Goal: Information Seeking & Learning: Learn about a topic

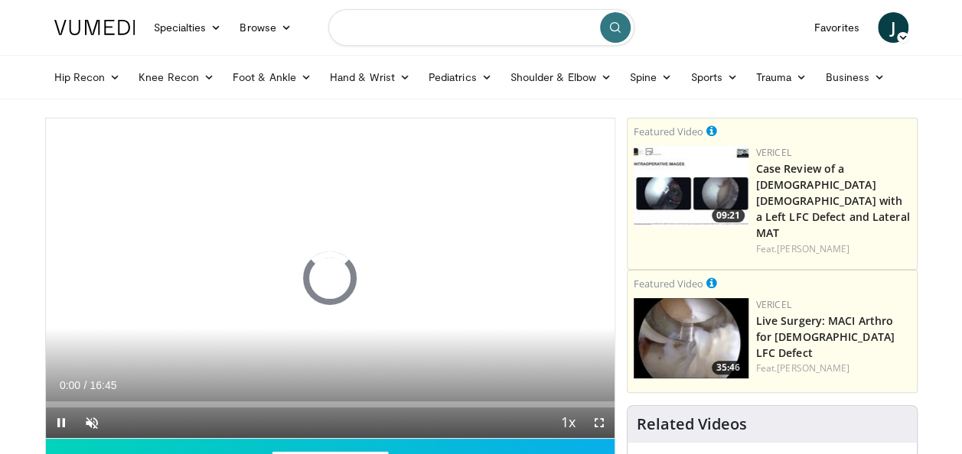
click at [483, 31] on input "Search topics, interventions" at bounding box center [481, 27] width 306 height 37
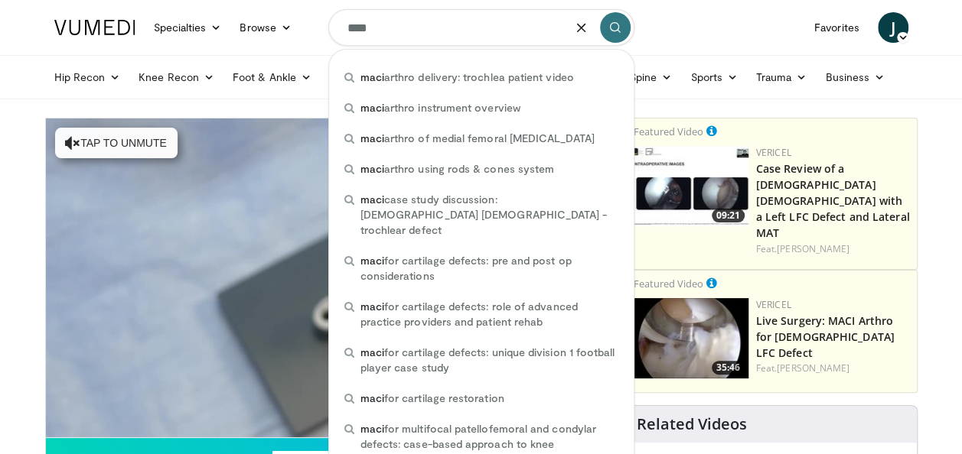
type input "****"
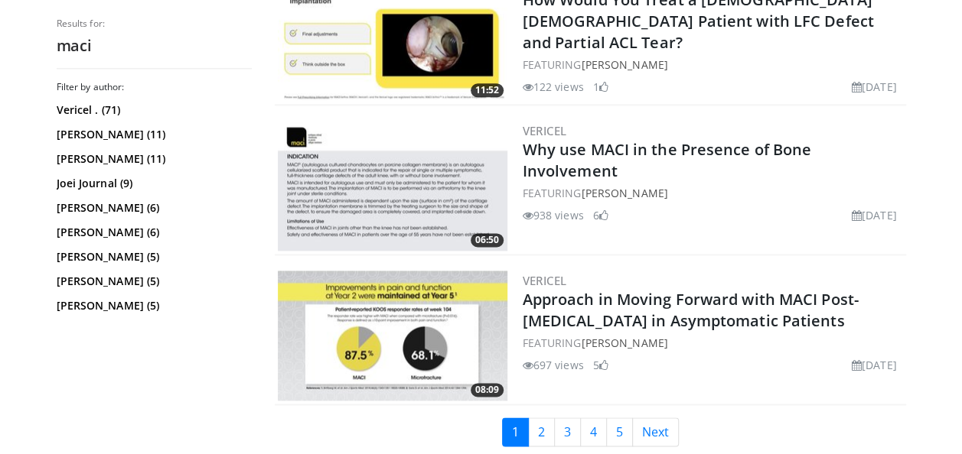
scroll to position [3826, 0]
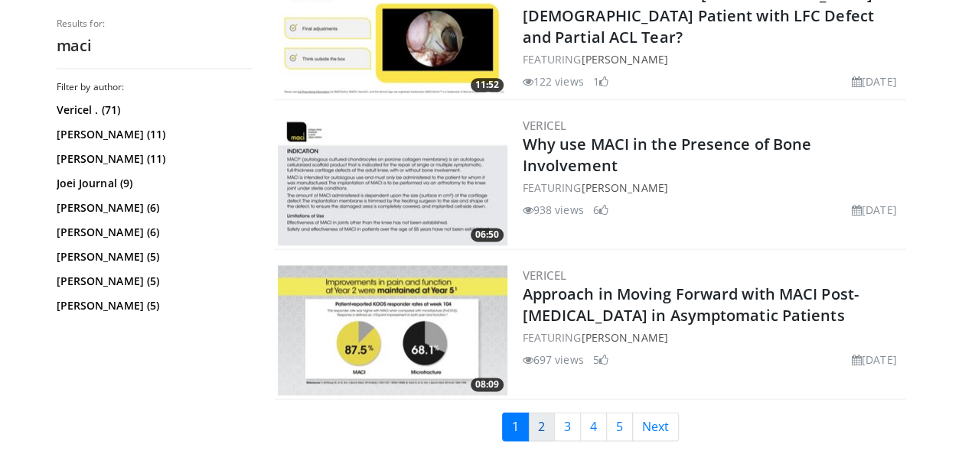
click at [536, 412] on link "2" at bounding box center [541, 426] width 27 height 29
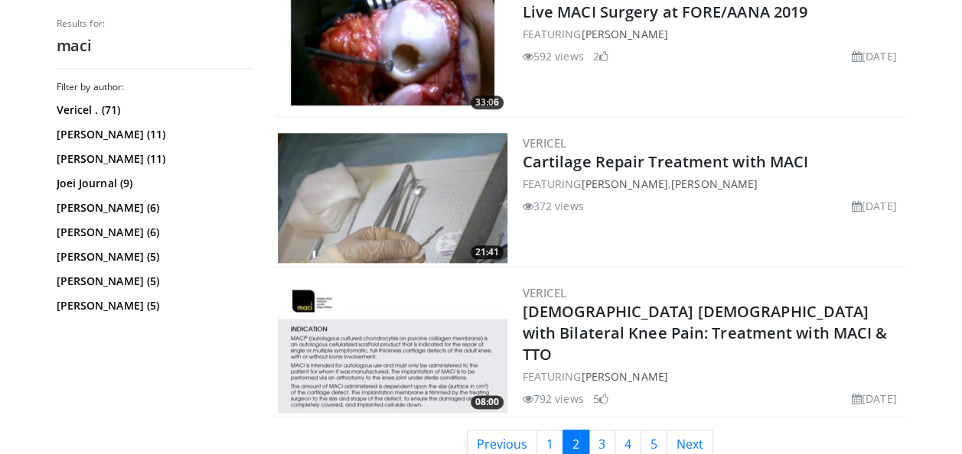
scroll to position [3701, 0]
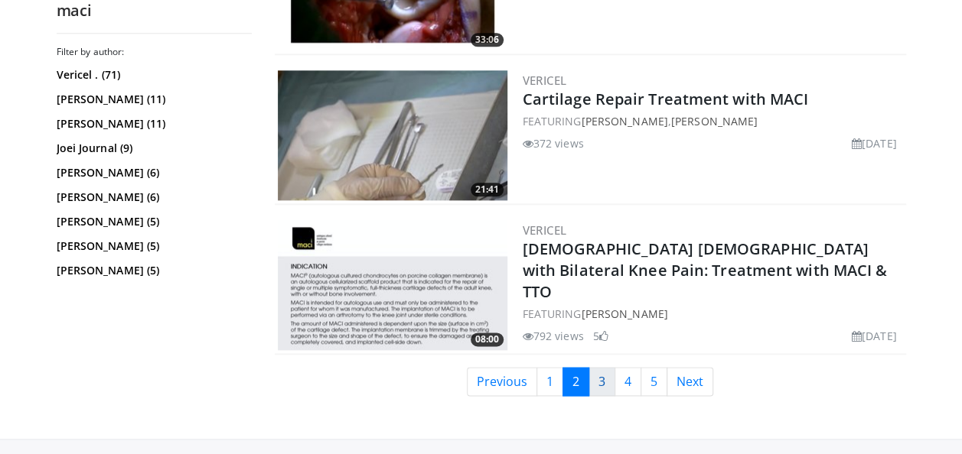
click at [603, 391] on link "3" at bounding box center [601, 381] width 27 height 29
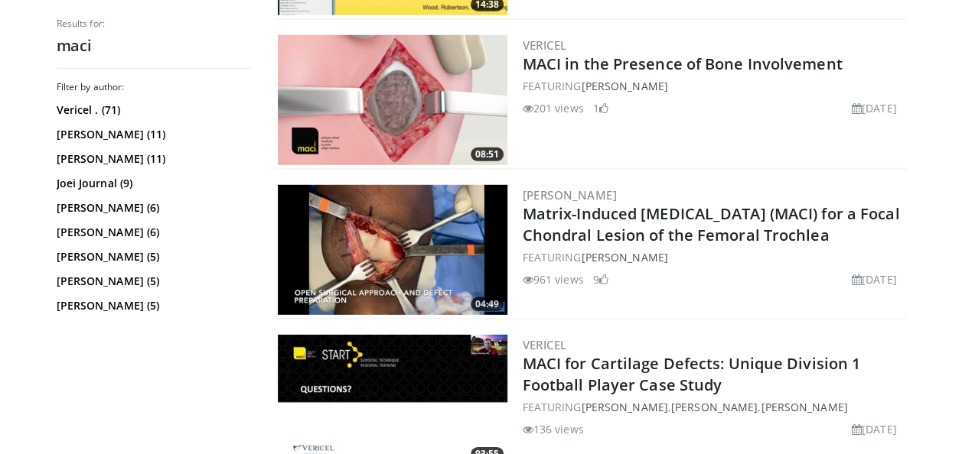
scroll to position [2092, 0]
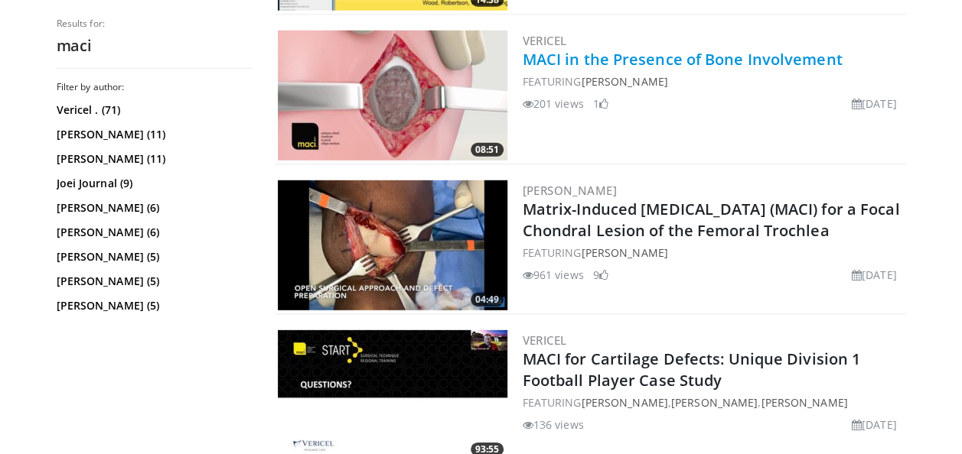
click at [766, 58] on link "MACI in the Presence of Bone Involvement" at bounding box center [683, 59] width 320 height 21
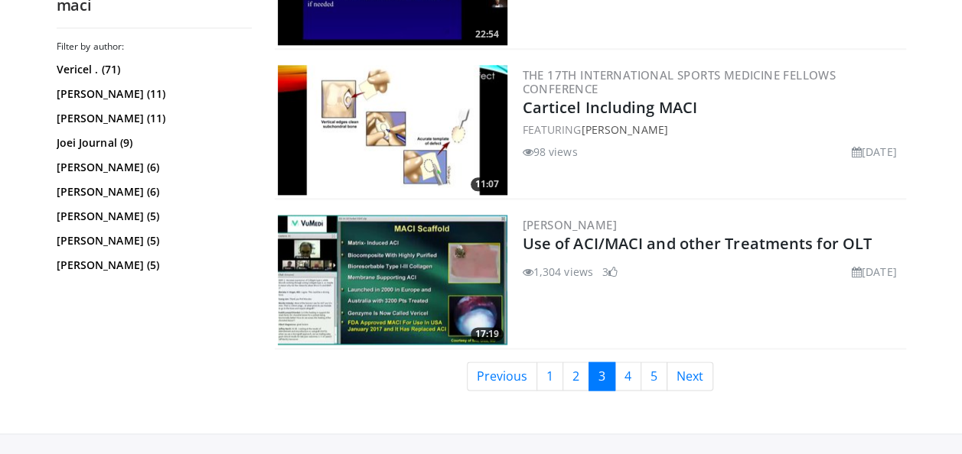
scroll to position [3758, 0]
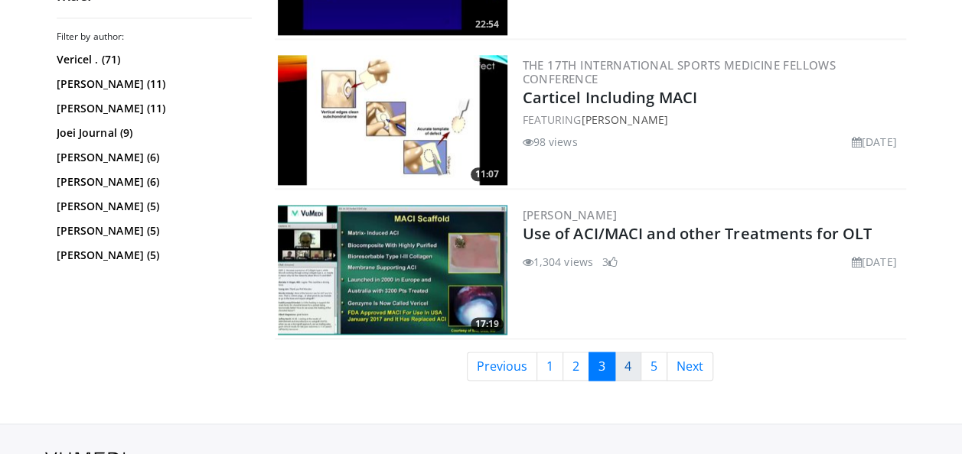
click at [618, 352] on link "4" at bounding box center [627, 366] width 27 height 29
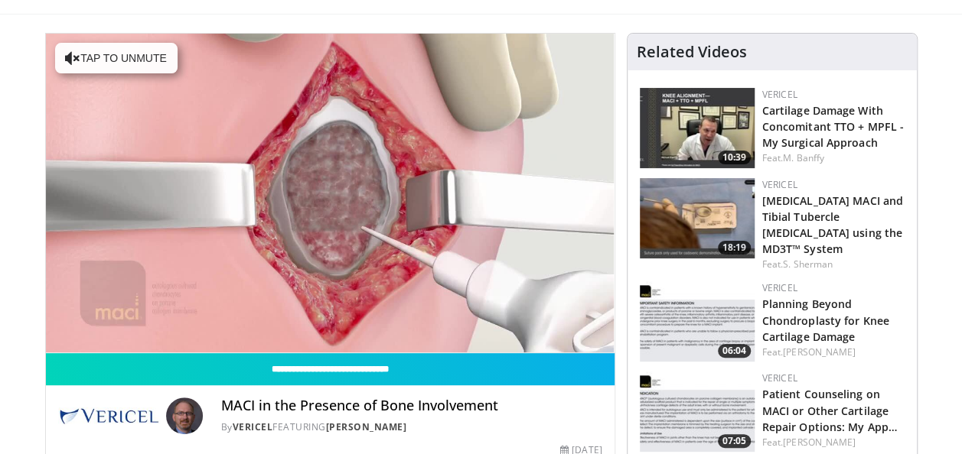
scroll to position [77, 0]
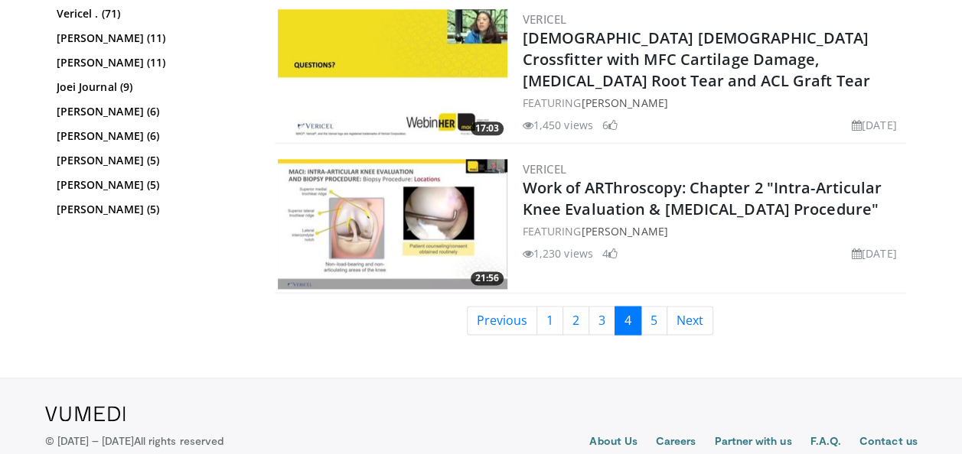
scroll to position [3721, 0]
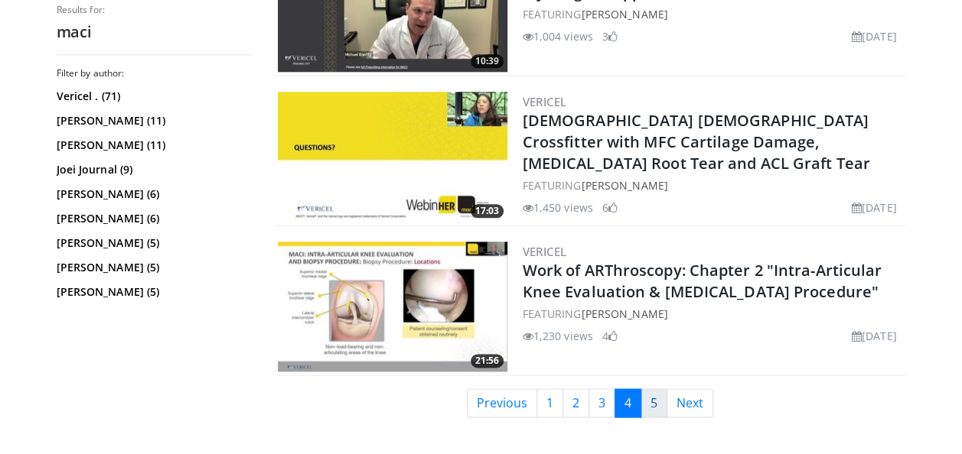
click at [661, 389] on link "5" at bounding box center [653, 403] width 27 height 29
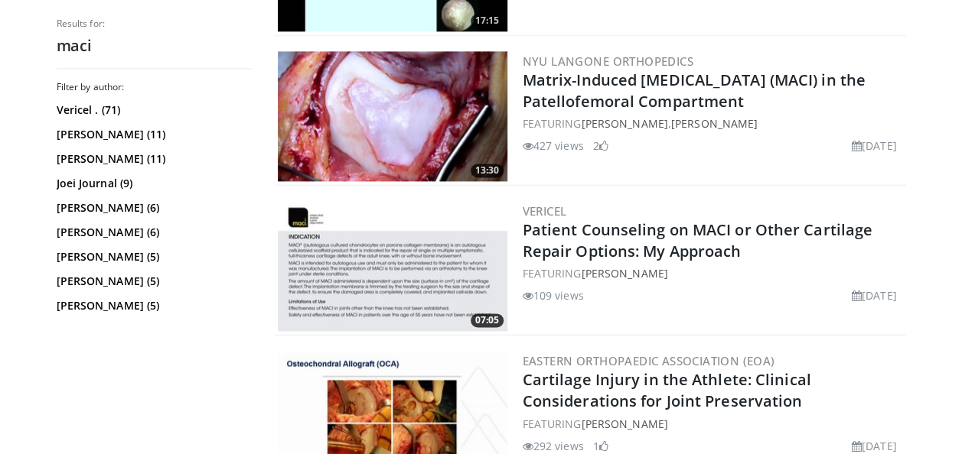
scroll to position [0, 0]
